Goal: Task Accomplishment & Management: Complete application form

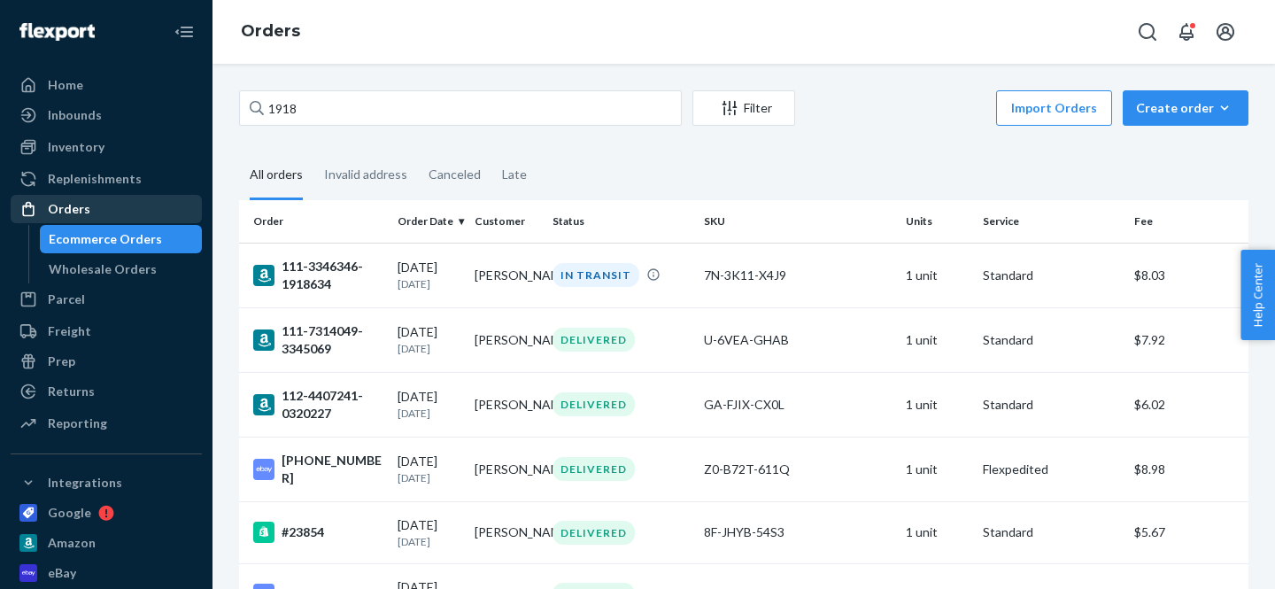
click at [83, 212] on div "Orders" at bounding box center [69, 209] width 42 height 18
click at [1199, 125] on button "Create order Ecommerce order Removal order" at bounding box center [1185, 107] width 126 height 35
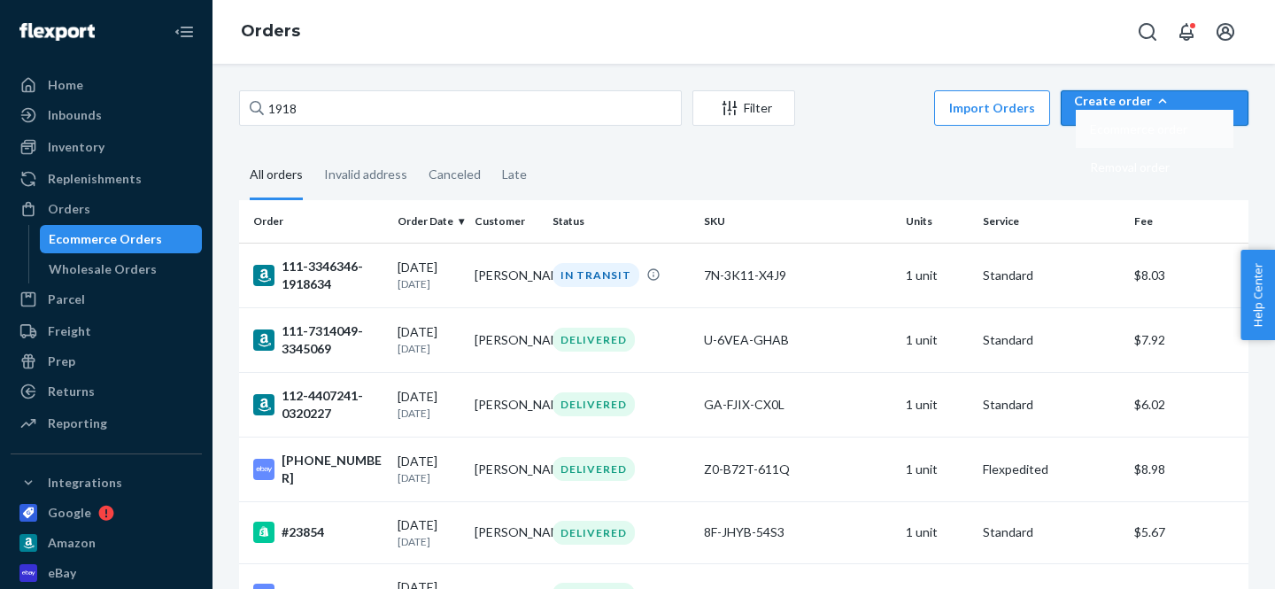
click at [1173, 135] on span "Ecommerce order" at bounding box center [1138, 129] width 97 height 12
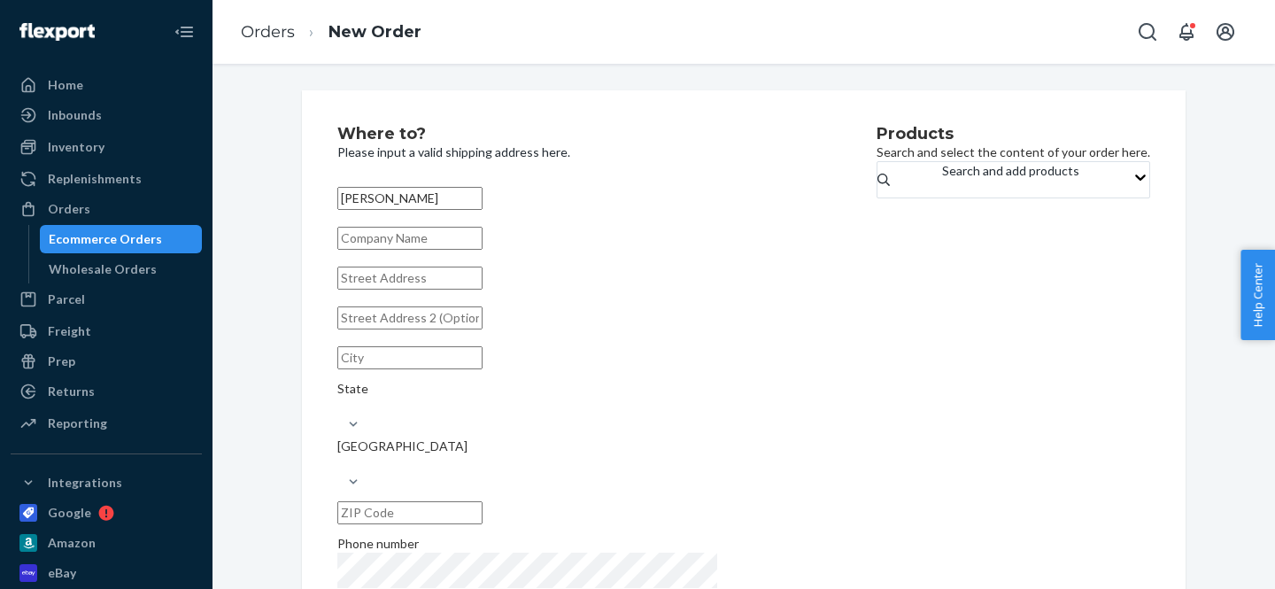
type input "[PERSON_NAME]"
click at [471, 289] on input "text" at bounding box center [409, 277] width 145 height 23
paste input "[STREET_ADDRESS][PERSON_NAME]"
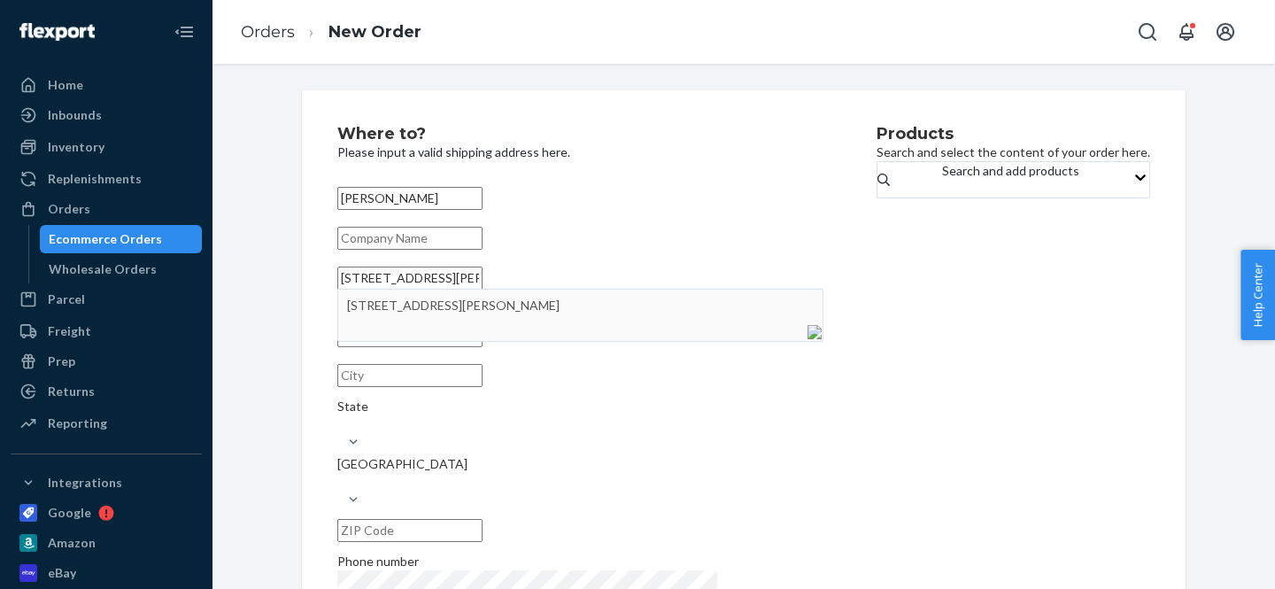
type input "[STREET_ADDRESS][PERSON_NAME]"
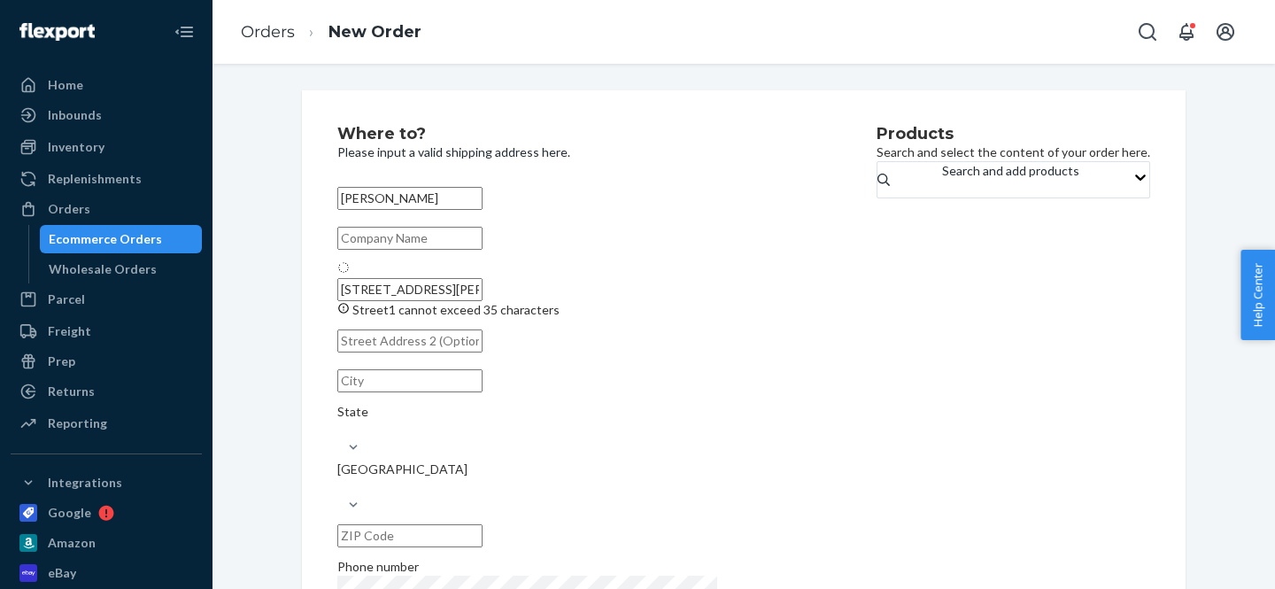
type input "[GEOGRAPHIC_DATA]"
type input "47006"
type input "[STREET_ADDRESS][PERSON_NAME]"
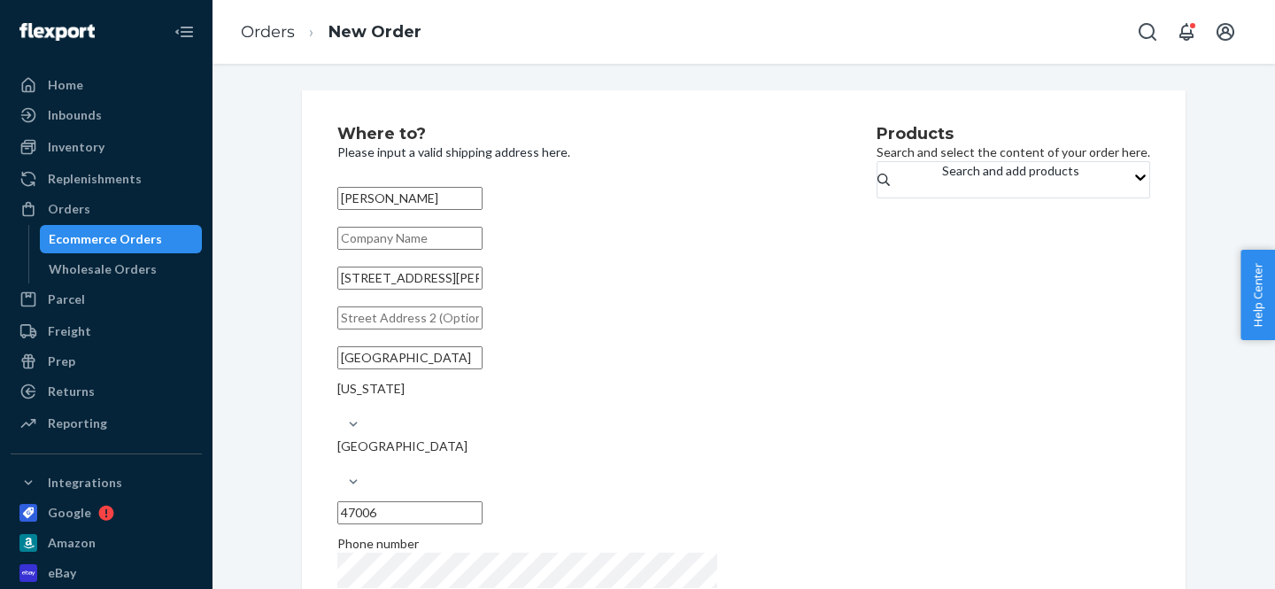
scroll to position [49, 0]
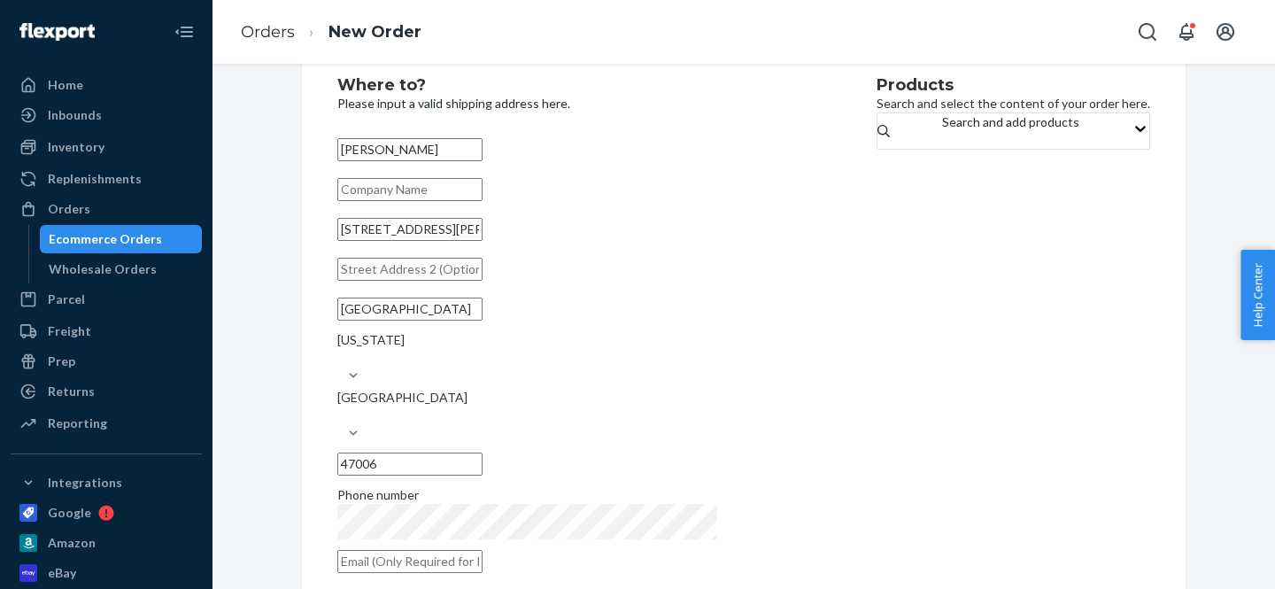
click at [905, 403] on div "Products Search and select the content of your order here. Search and add produ…" at bounding box center [1012, 330] width 273 height 506
click at [942, 131] on div "Search and add products" at bounding box center [1010, 122] width 137 height 18
click at [942, 135] on input "Search and add products" at bounding box center [943, 140] width 2 height 18
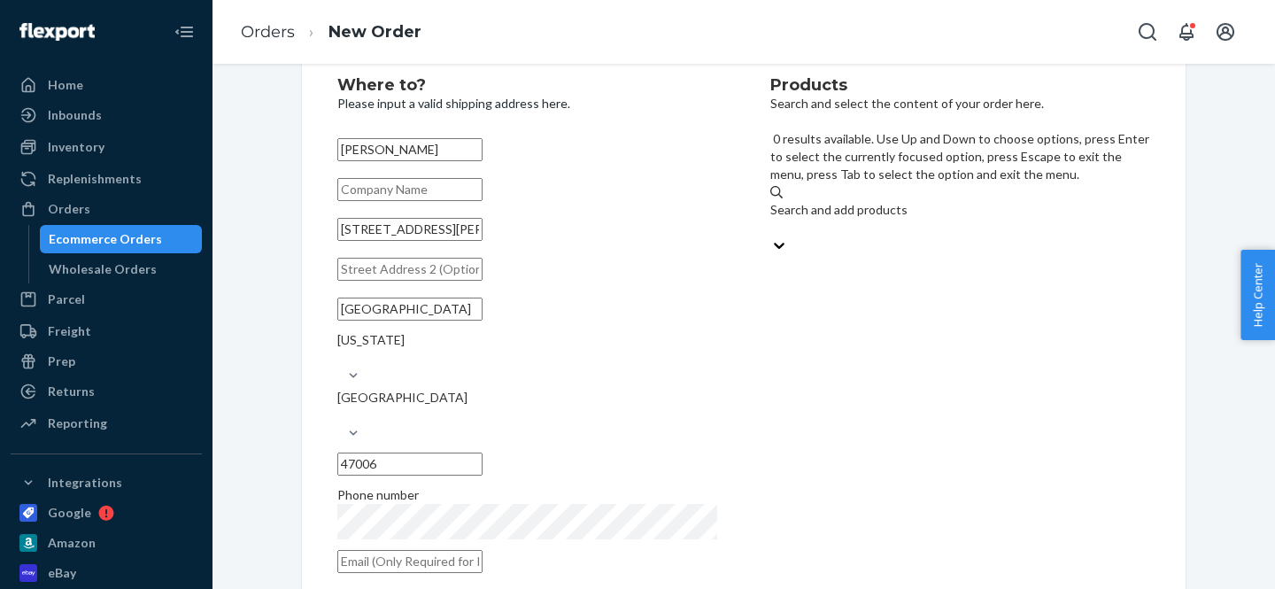
paste input "airtag-forged-carbon-wallet"
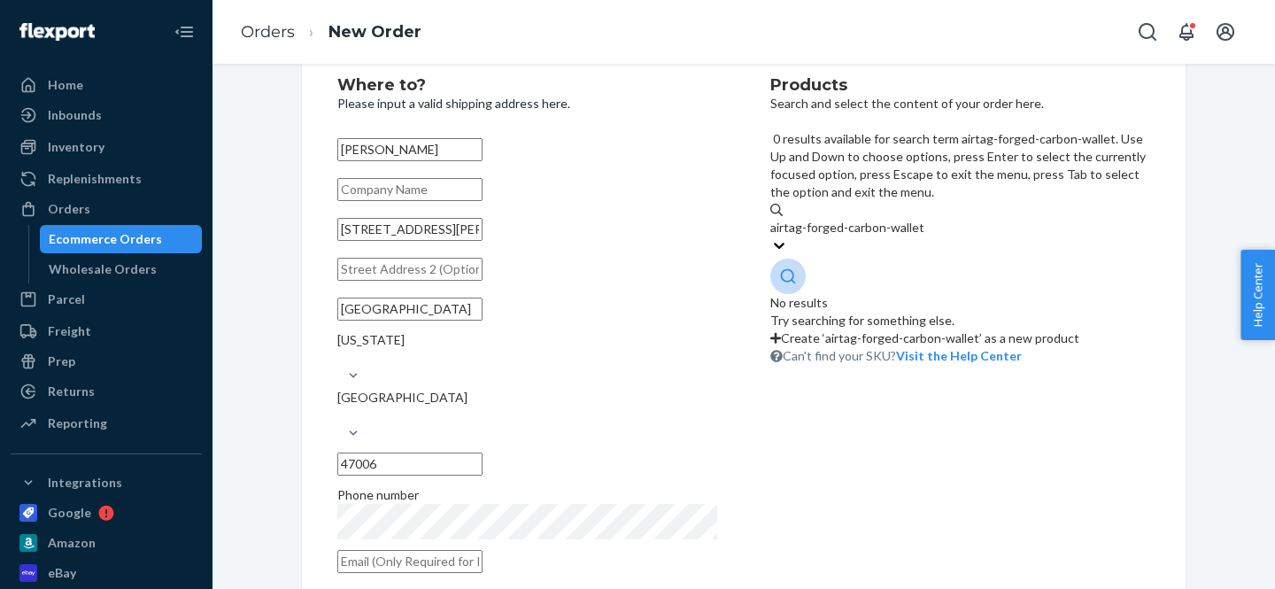
drag, startPoint x: 843, startPoint y: 148, endPoint x: 725, endPoint y: 147, distance: 117.7
click at [725, 147] on div "Where to? Please input a valid shipping address here. [PERSON_NAME] [STREET_ADD…" at bounding box center [743, 330] width 812 height 506
type input "Forged-carbon-wallet"
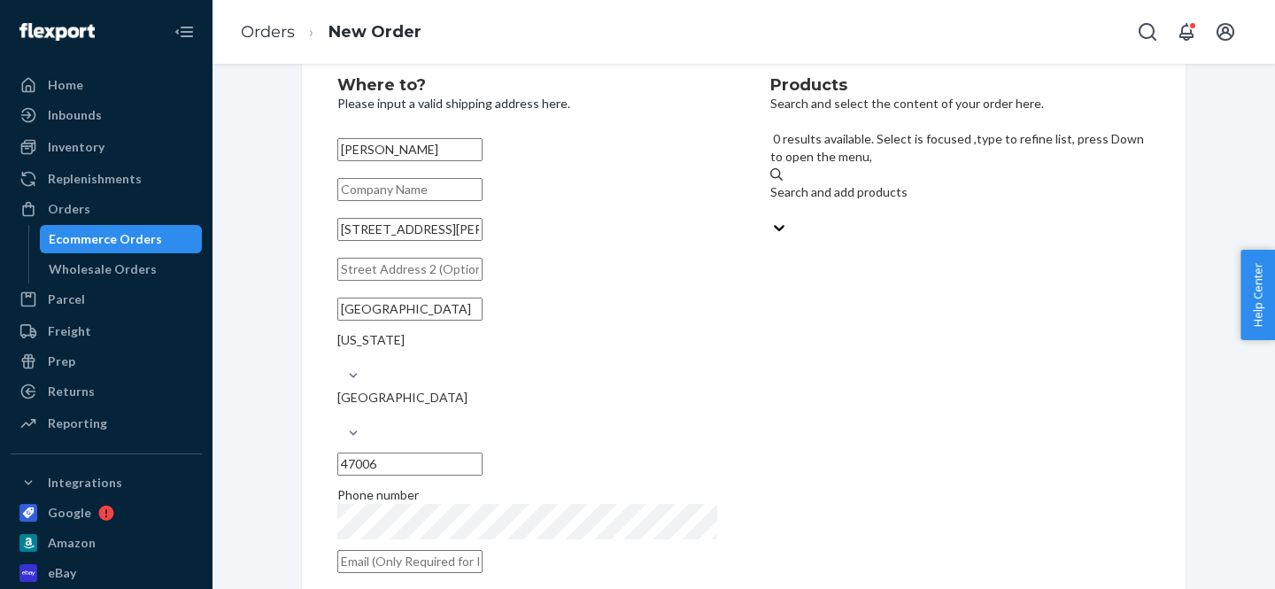
drag, startPoint x: 939, startPoint y: 145, endPoint x: 646, endPoint y: 142, distance: 293.0
click at [646, 142] on div "Where to? Please input a valid shipping address here. [PERSON_NAME] [STREET_ADD…" at bounding box center [743, 330] width 812 height 506
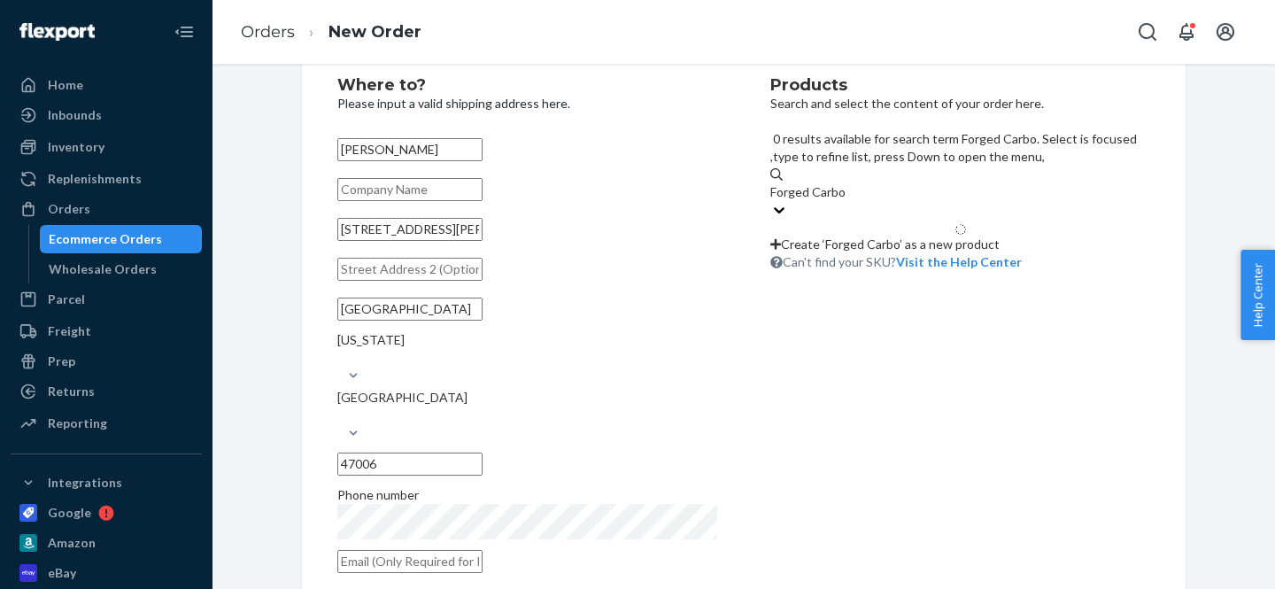
type input "Forged Carbon"
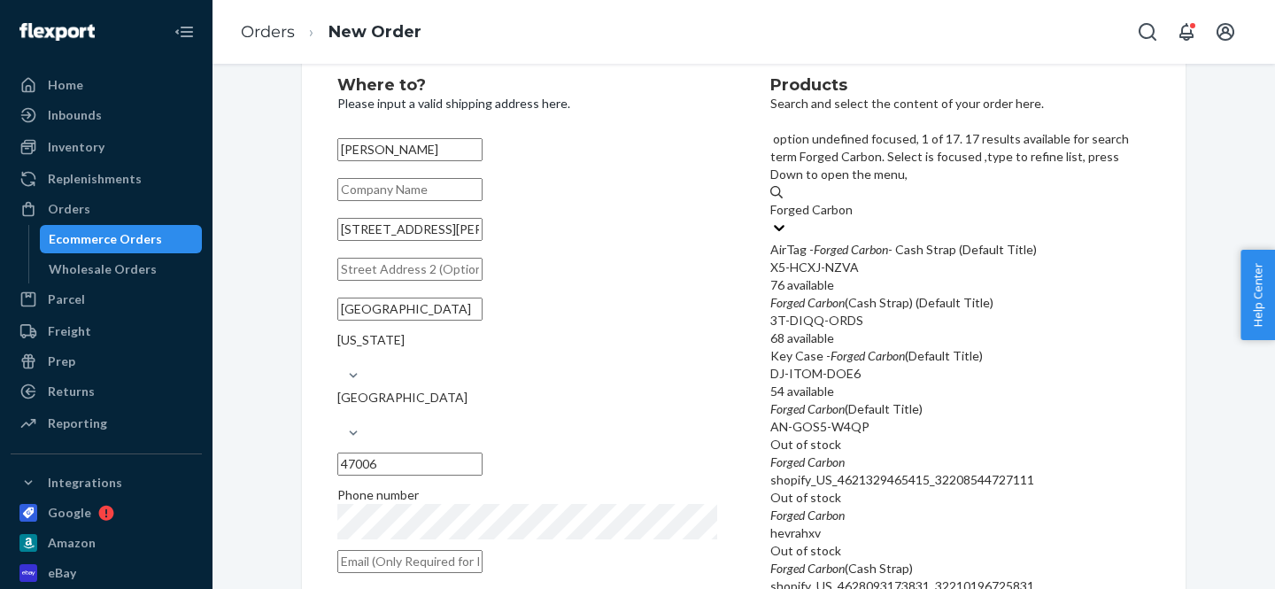
click at [865, 258] on div "X5-HCXJ-NZVA" at bounding box center [960, 267] width 380 height 18
click at [853, 207] on input "Forged Carbon" at bounding box center [811, 210] width 83 height 18
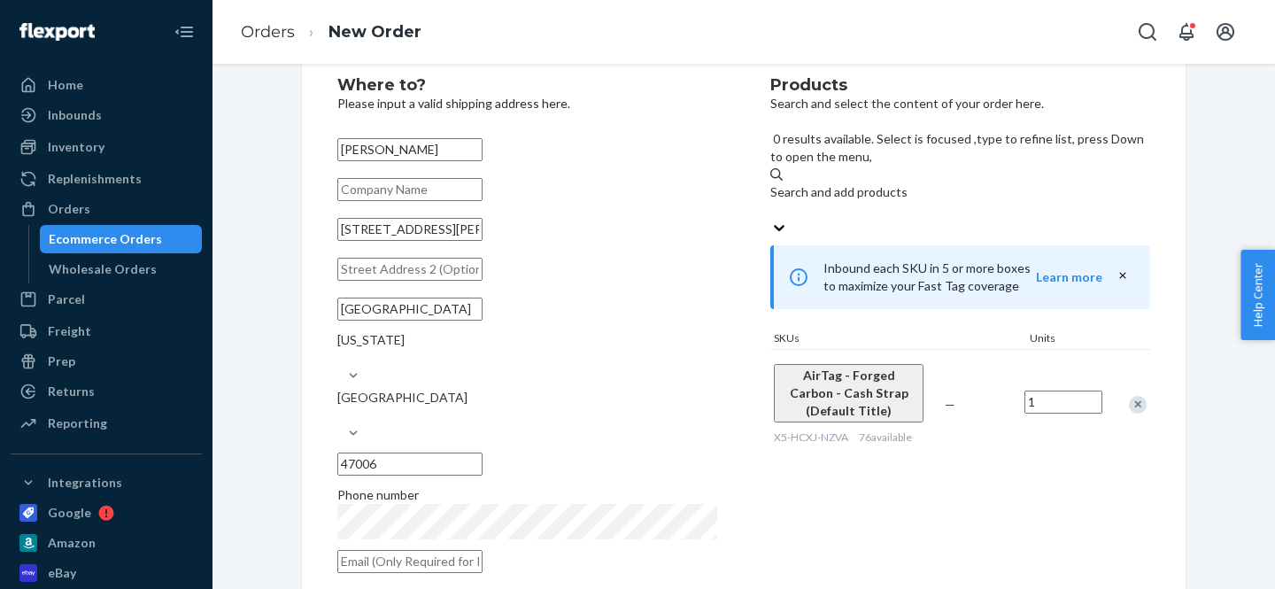
scroll to position [270, 0]
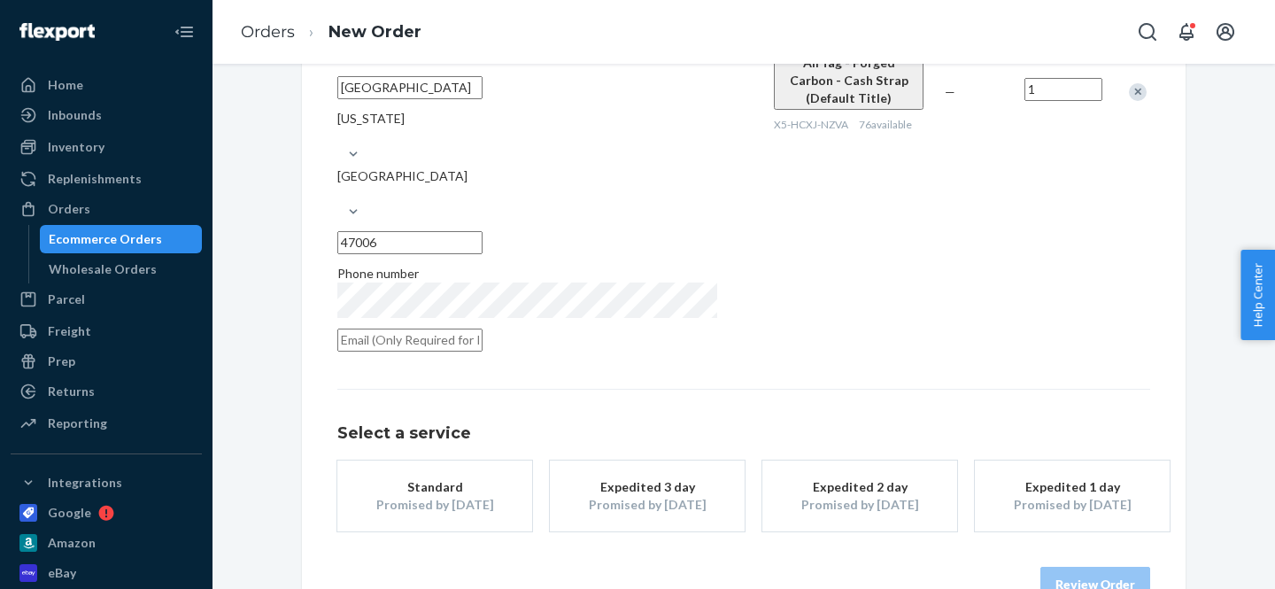
click at [389, 473] on button "Standard Promised by [DATE]" at bounding box center [434, 495] width 195 height 71
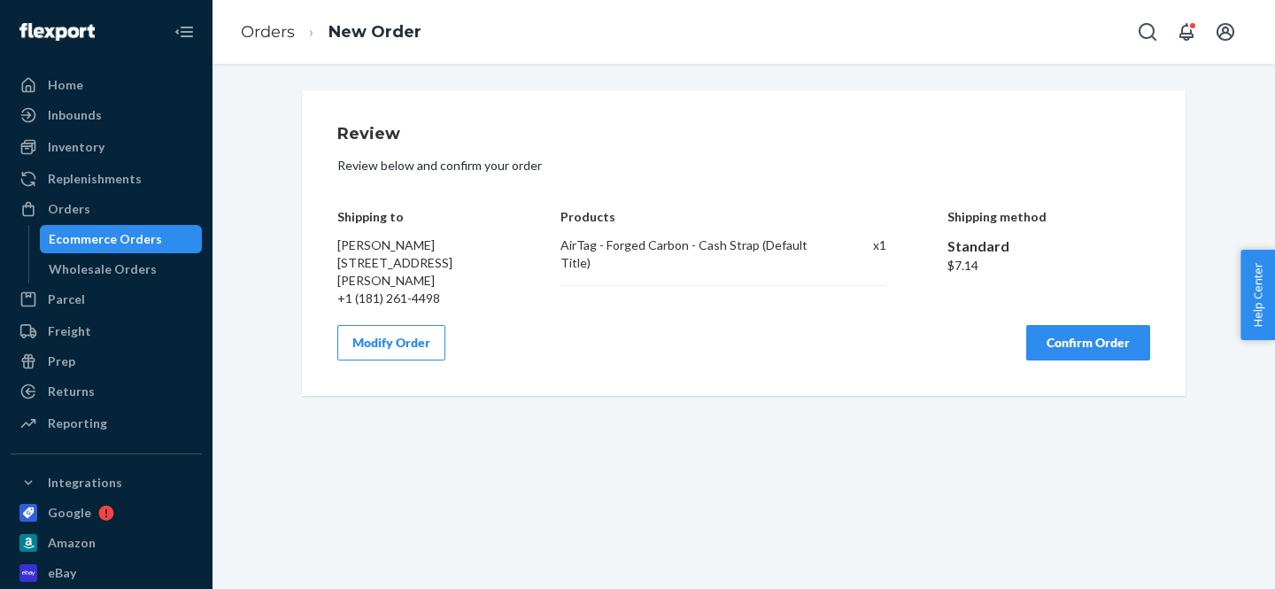
scroll to position [0, 0]
click at [1056, 345] on button "Confirm Order" at bounding box center [1088, 342] width 124 height 35
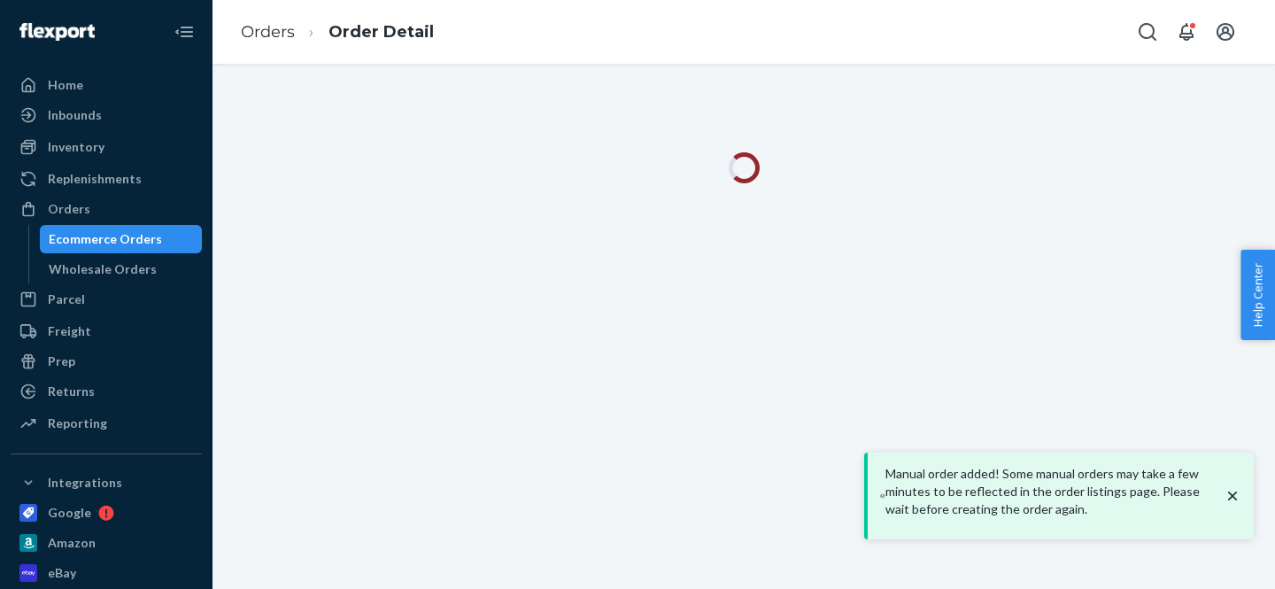
click at [1232, 504] on icon "close toast" at bounding box center [1232, 496] width 18 height 18
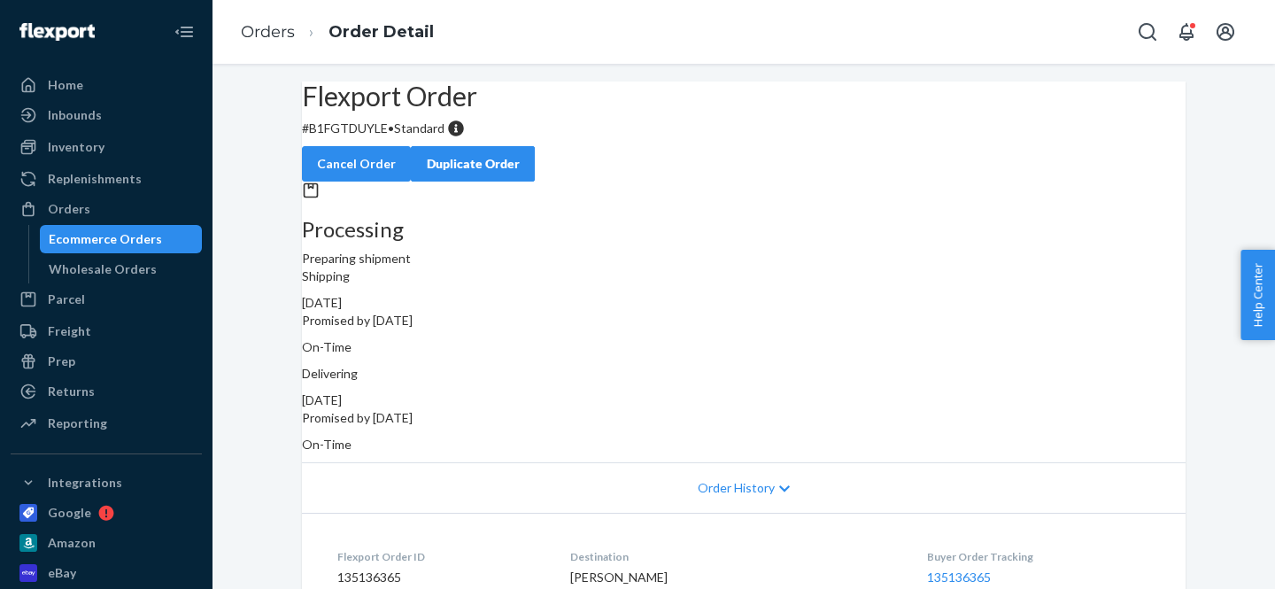
click at [381, 137] on p "# B1FGTDUYLE • Standard" at bounding box center [743, 128] width 883 height 18
copy p "B1FGTDUYLE"
